Goal: Task Accomplishment & Management: Use online tool/utility

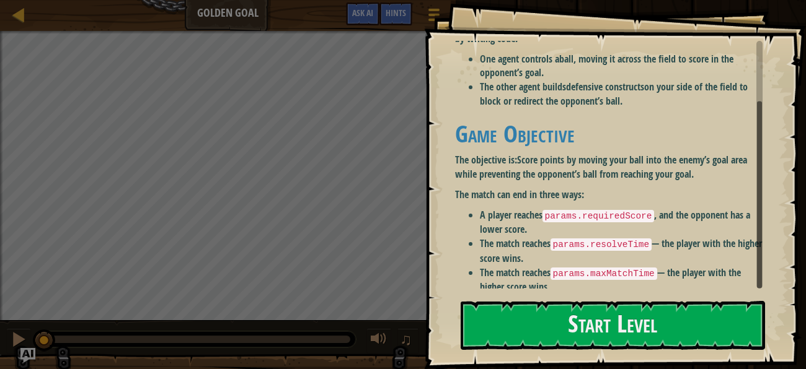
scroll to position [79, 0]
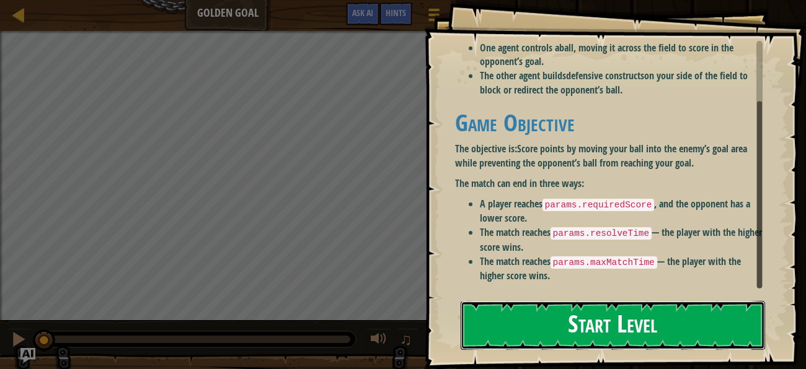
click at [601, 327] on button "Start Level" at bounding box center [612, 325] width 304 height 49
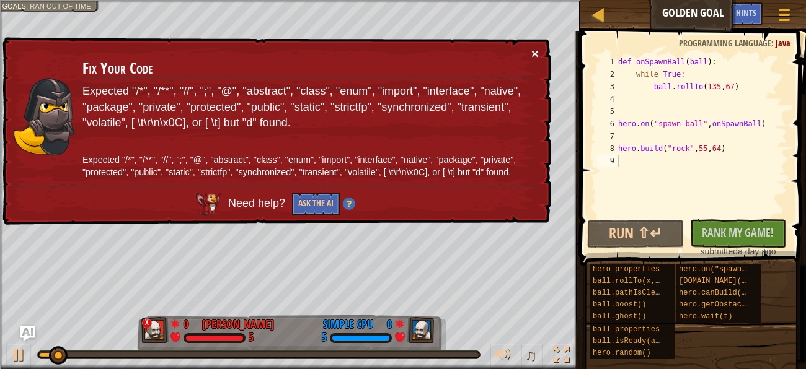
click at [534, 54] on button "×" at bounding box center [534, 53] width 7 height 13
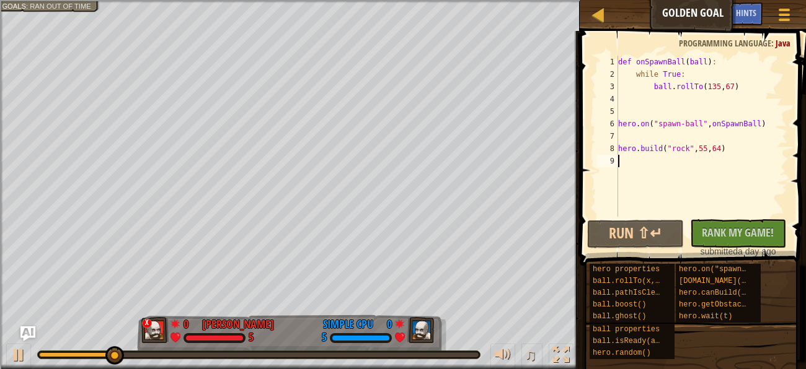
click at [719, 87] on div "def onSpawnBall ( ball ) : while True : ball . rollTo ( 135 , 67 ) hero . on ( …" at bounding box center [701, 149] width 172 height 186
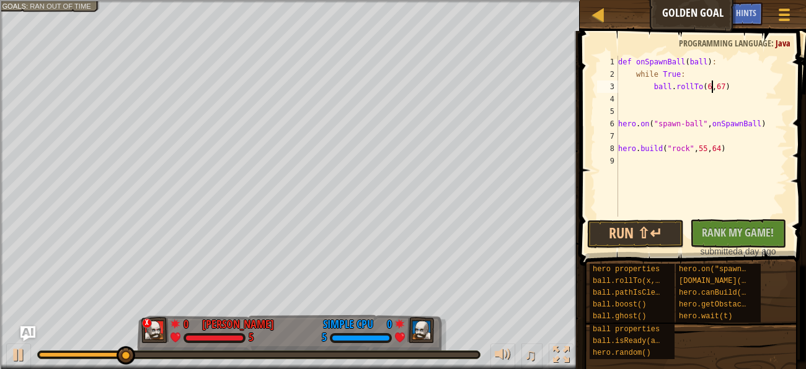
scroll to position [5, 8]
click at [730, 86] on div "def onSpawnBall ( ball ) : while True : ball . rollTo ( 64 , 67 ) hero . on ( "…" at bounding box center [701, 149] width 172 height 186
type textarea "ball.rollTo(64,107)"
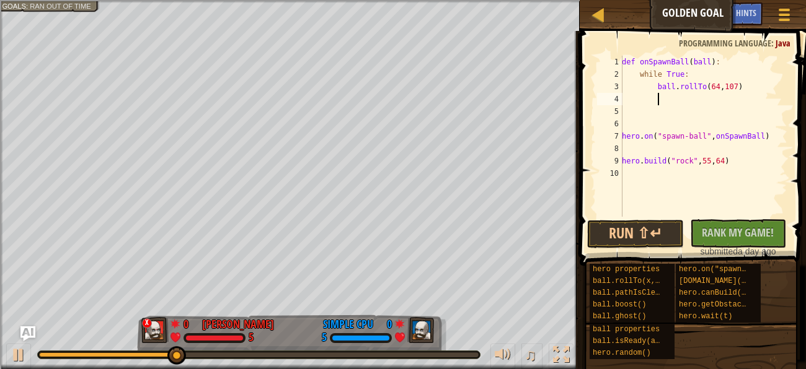
scroll to position [5, 2]
click at [658, 230] on button "Run ⇧↵" at bounding box center [635, 234] width 96 height 29
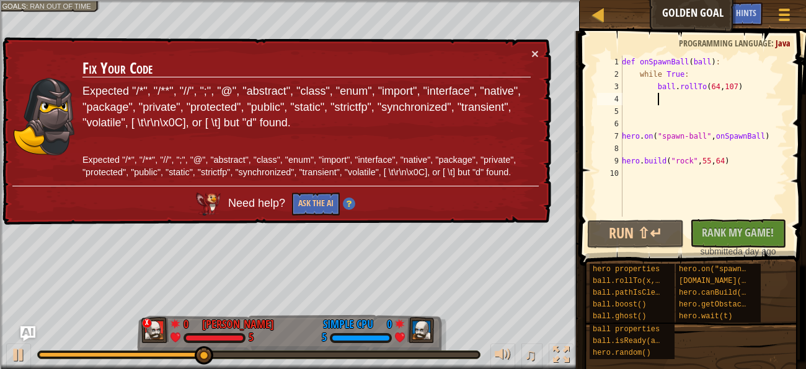
click at [700, 123] on div "def onSpawnBall ( ball ) : while True : ball . rollTo ( 64 , 107 ) hero . on ( …" at bounding box center [703, 149] width 168 height 186
click at [537, 54] on button "×" at bounding box center [534, 53] width 7 height 13
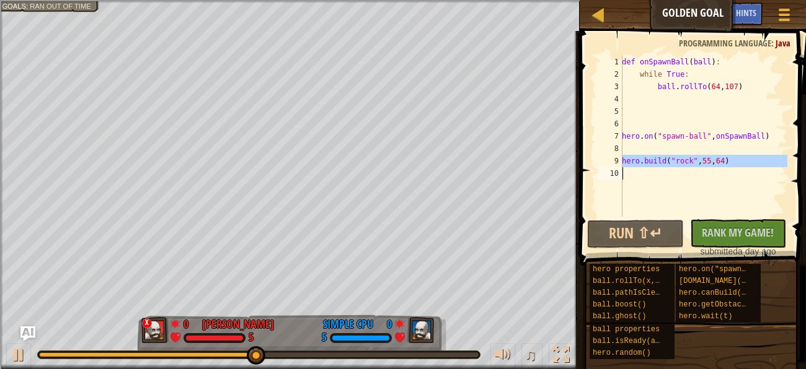
drag, startPoint x: 621, startPoint y: 159, endPoint x: 749, endPoint y: 165, distance: 128.4
click at [749, 165] on div "1 2 3 4 5 6 7 8 9 10 def onSpawnBall ( ball ) : while True : ball . rollTo ( 64…" at bounding box center [690, 136] width 193 height 161
click at [715, 161] on div "def onSpawnBall ( ball ) : while True : ball . rollTo ( 64 , 107 ) hero . on ( …" at bounding box center [703, 136] width 168 height 161
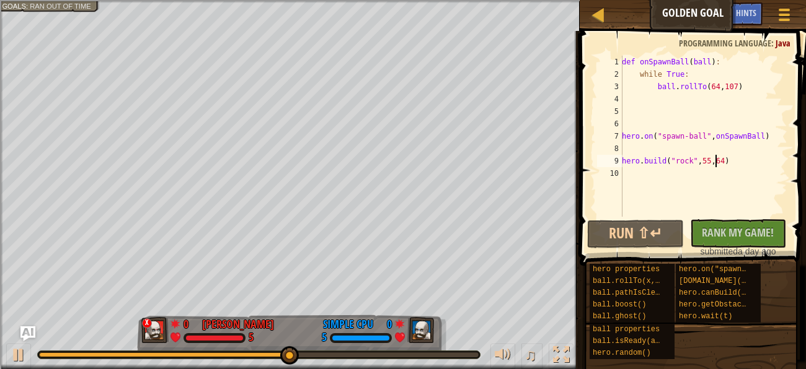
click at [715, 161] on div "def onSpawnBall ( ball ) : while True : ball . rollTo ( 64 , 107 ) hero . on ( …" at bounding box center [703, 149] width 168 height 186
click at [733, 162] on div "def onSpawnBall ( ball ) : while True : ball . rollTo ( 64 , 107 ) hero . on ( …" at bounding box center [703, 149] width 168 height 186
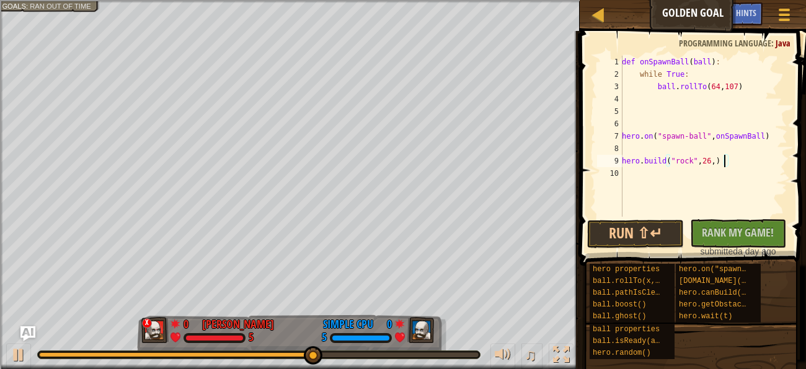
scroll to position [5, 9]
click at [616, 157] on div "9" at bounding box center [609, 161] width 25 height 12
click at [616, 158] on div "9" at bounding box center [609, 161] width 25 height 12
type textarea "[DOMAIN_NAME]("rock", 26, 94)"
click at [619, 237] on button "Run ⇧↵" at bounding box center [635, 234] width 96 height 29
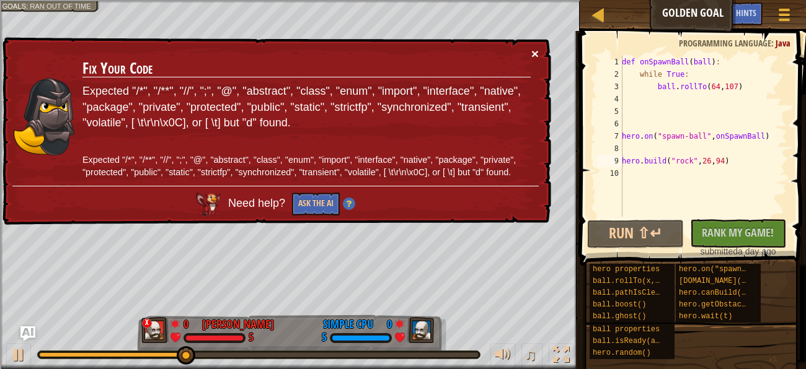
click at [533, 53] on button "×" at bounding box center [534, 53] width 7 height 13
